Goal: Information Seeking & Learning: Learn about a topic

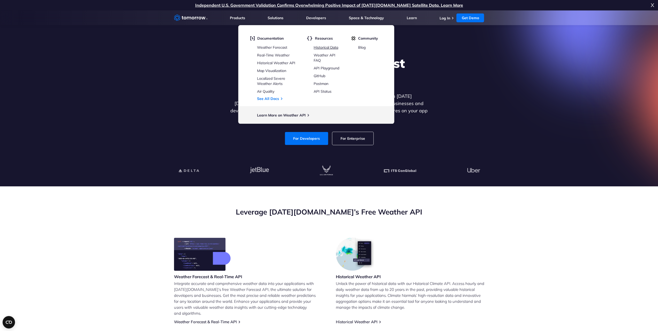
click at [333, 48] on link "Historical Data" at bounding box center [326, 47] width 25 height 5
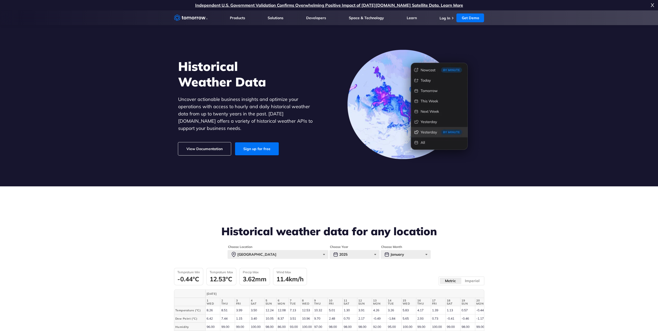
scroll to position [103, 0]
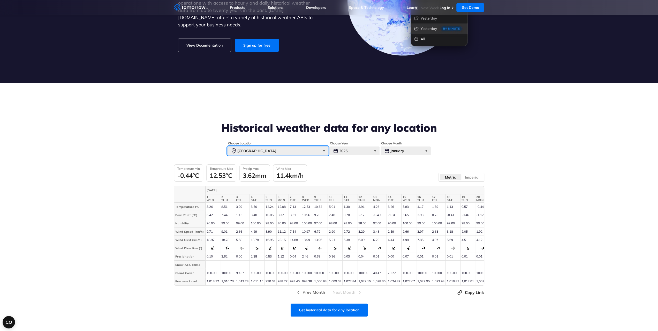
click at [313, 148] on div "Paris" at bounding box center [278, 150] width 101 height 9
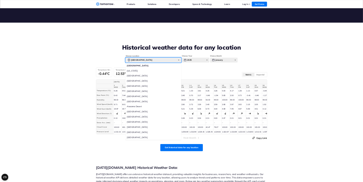
scroll to position [181, 0]
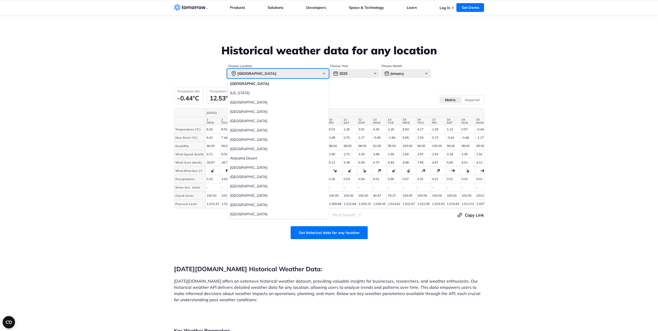
click at [311, 75] on div "Paris" at bounding box center [278, 73] width 101 height 9
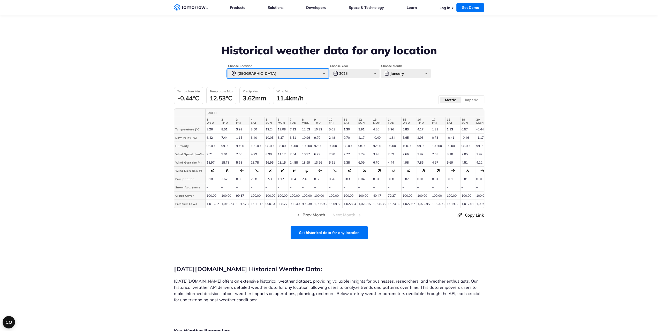
click at [309, 75] on div "Paris" at bounding box center [278, 73] width 101 height 9
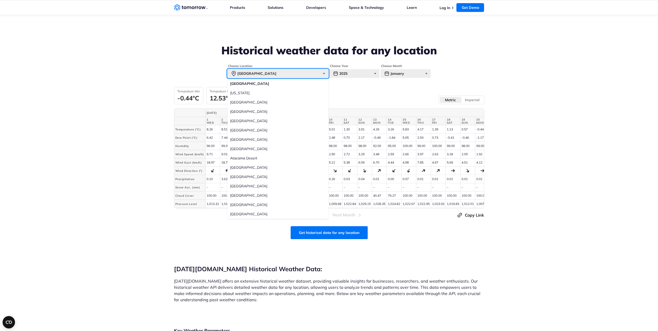
click at [261, 69] on div "Paris" at bounding box center [278, 73] width 101 height 9
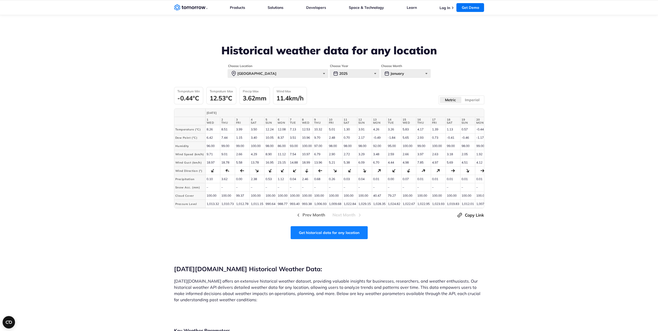
click at [337, 230] on link "Get historical data for any location" at bounding box center [329, 232] width 77 height 13
